Goal: Task Accomplishment & Management: Use online tool/utility

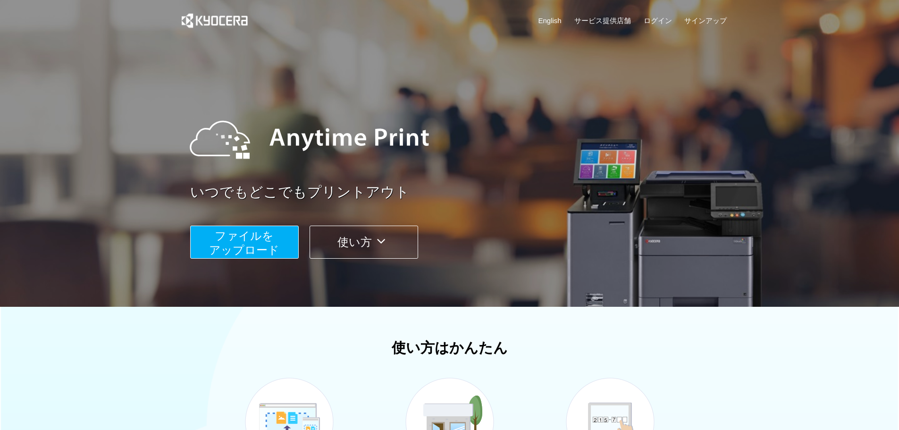
click at [251, 250] on span "ファイルを ​​アップロード" at bounding box center [244, 242] width 70 height 27
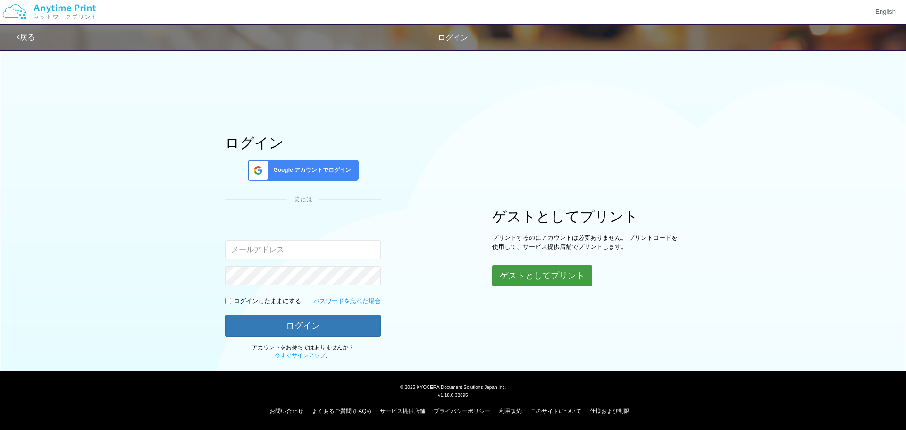
click at [531, 280] on button "ゲストとしてプリント" at bounding box center [542, 275] width 100 height 21
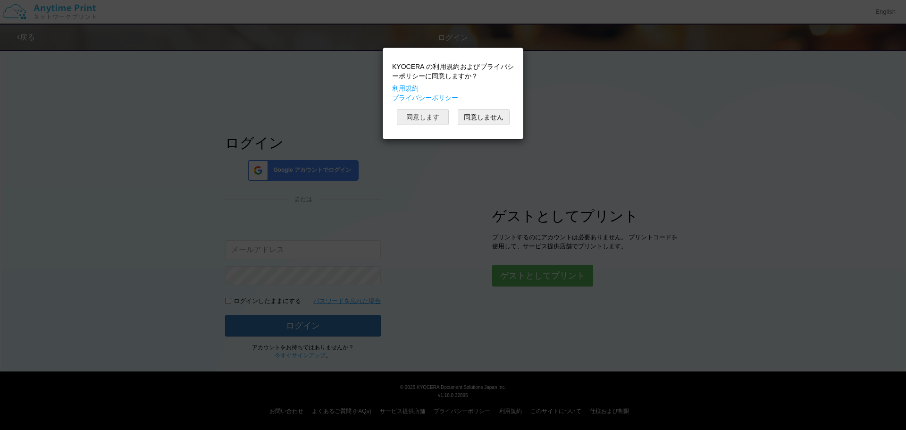
click at [421, 117] on button "同意します" at bounding box center [423, 117] width 52 height 16
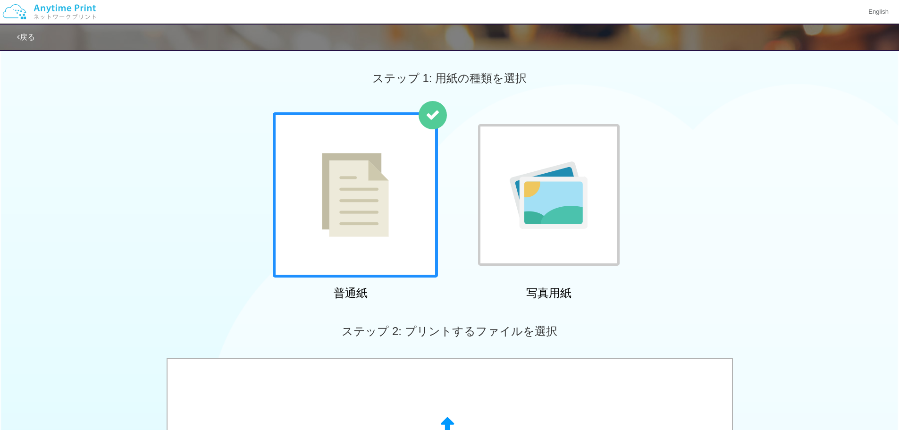
scroll to position [236, 0]
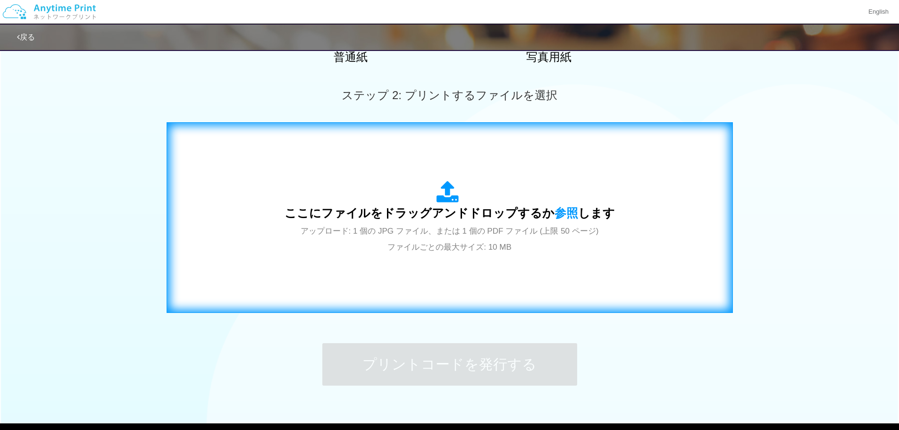
click at [443, 218] on span "ここにファイルをドラッグアンドドロップするか 参照 します" at bounding box center [450, 212] width 330 height 13
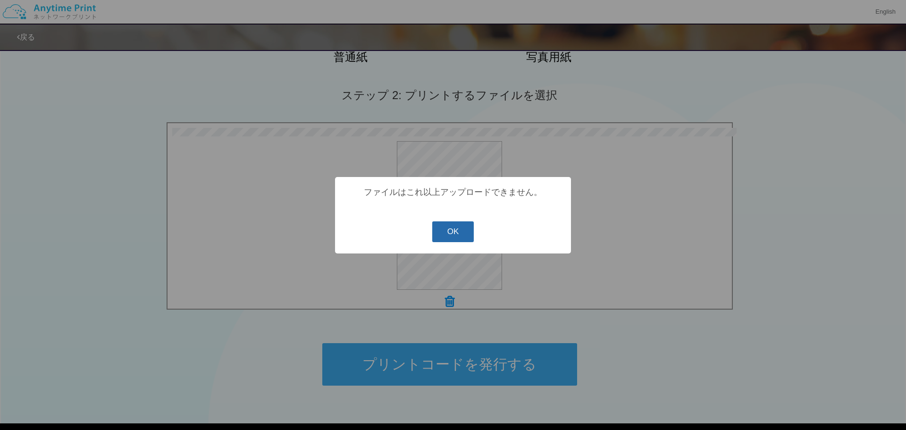
click at [451, 233] on button "OK" at bounding box center [453, 231] width 42 height 21
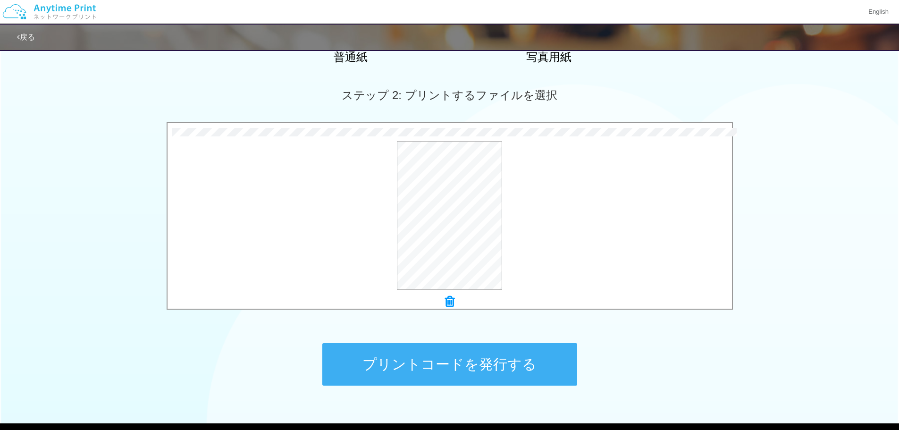
click at [692, 76] on div "ステップ 2: プリントするファイルを選択" at bounding box center [449, 95] width 899 height 54
click at [488, 376] on button "プリントコードを発行する" at bounding box center [449, 364] width 255 height 42
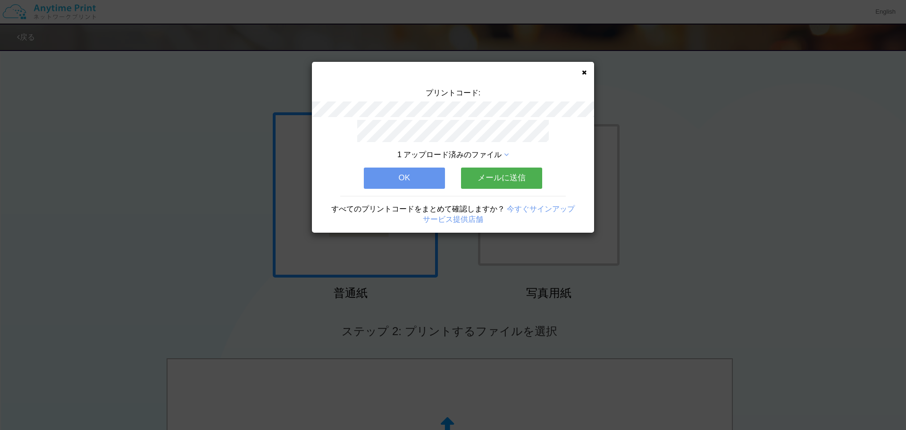
click at [585, 73] on icon at bounding box center [584, 72] width 5 height 6
